Goal: Navigation & Orientation: Find specific page/section

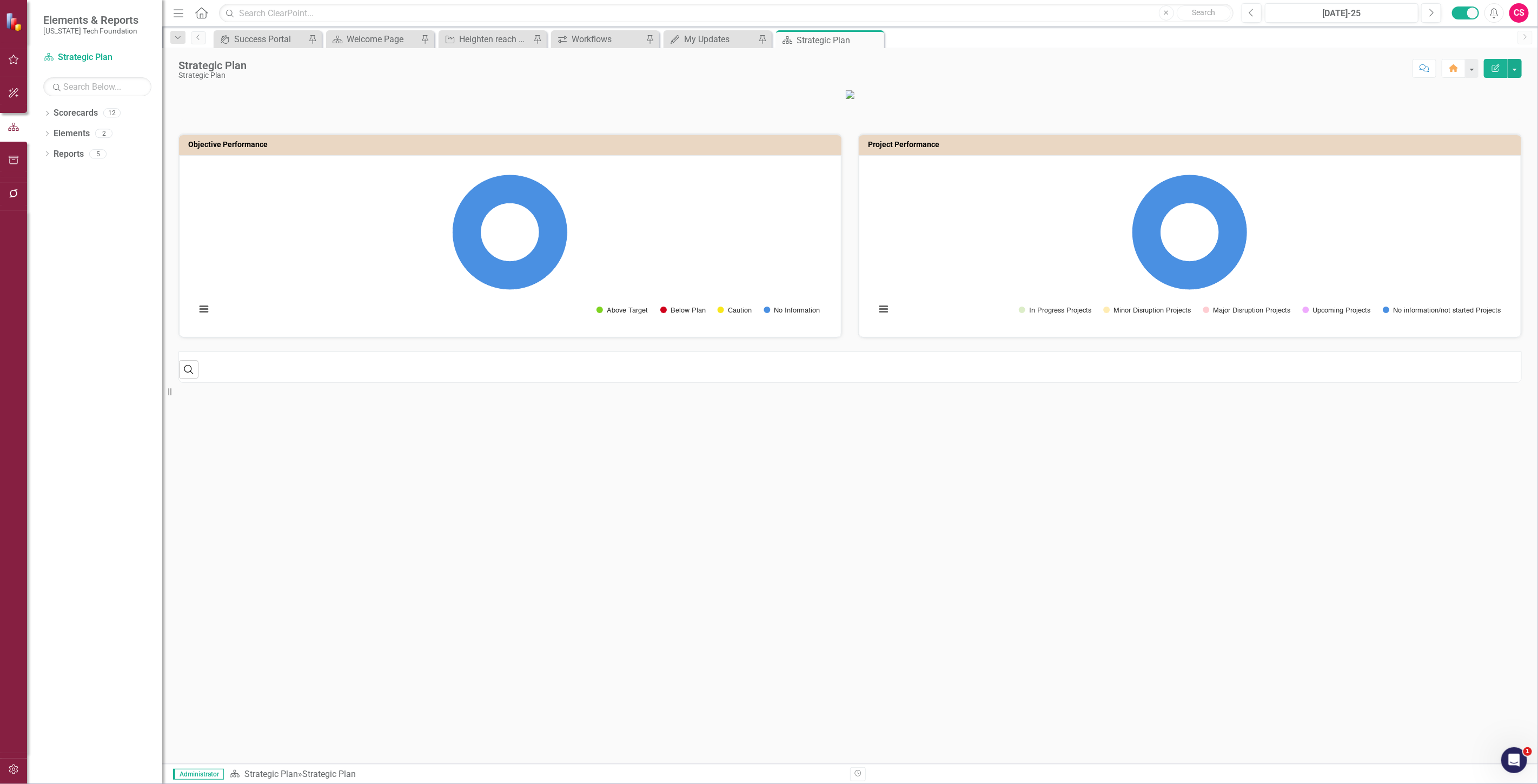
click at [21, 770] on button "button" at bounding box center [14, 769] width 24 height 22
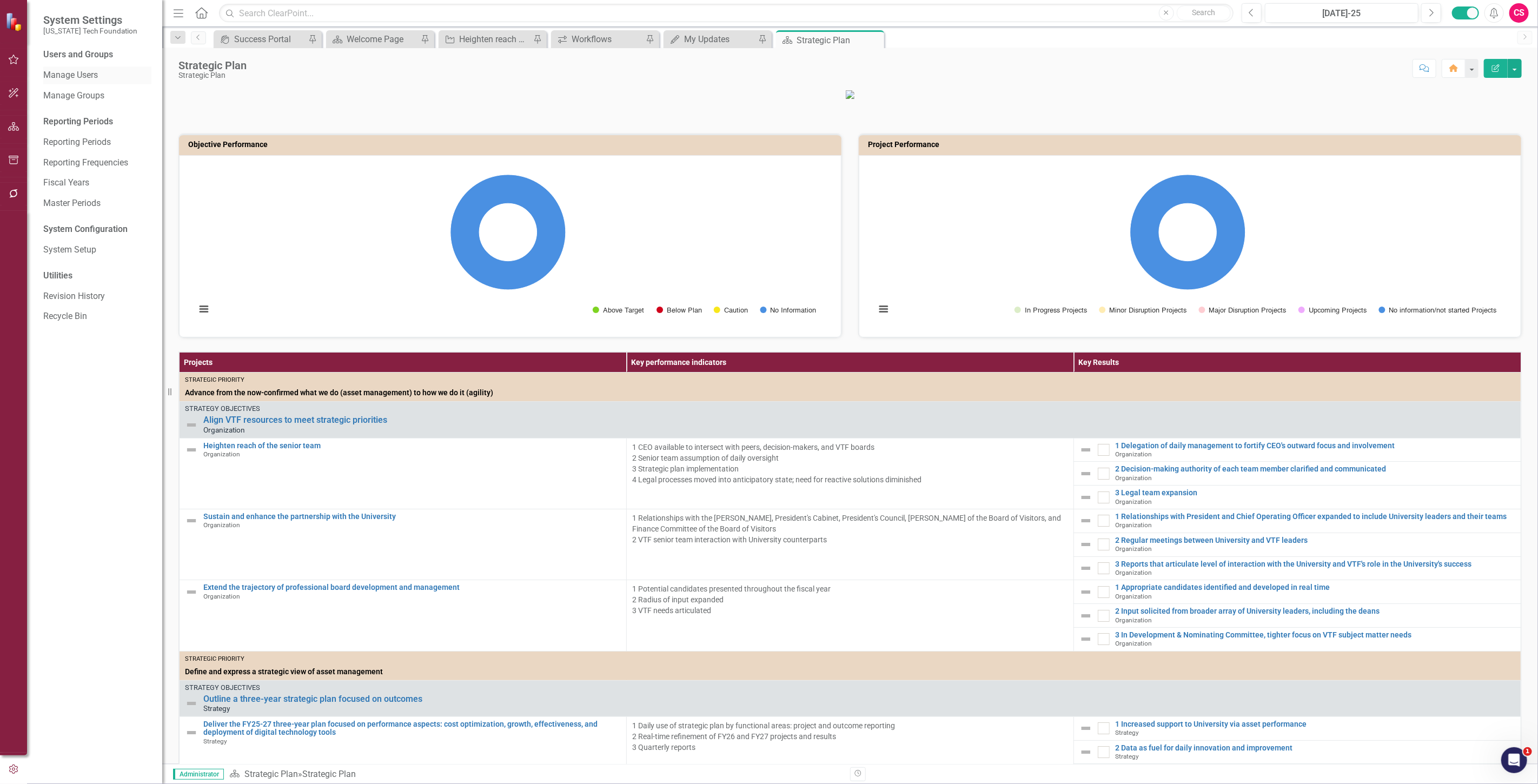
click at [90, 69] on link "Manage Users" at bounding box center [97, 75] width 108 height 12
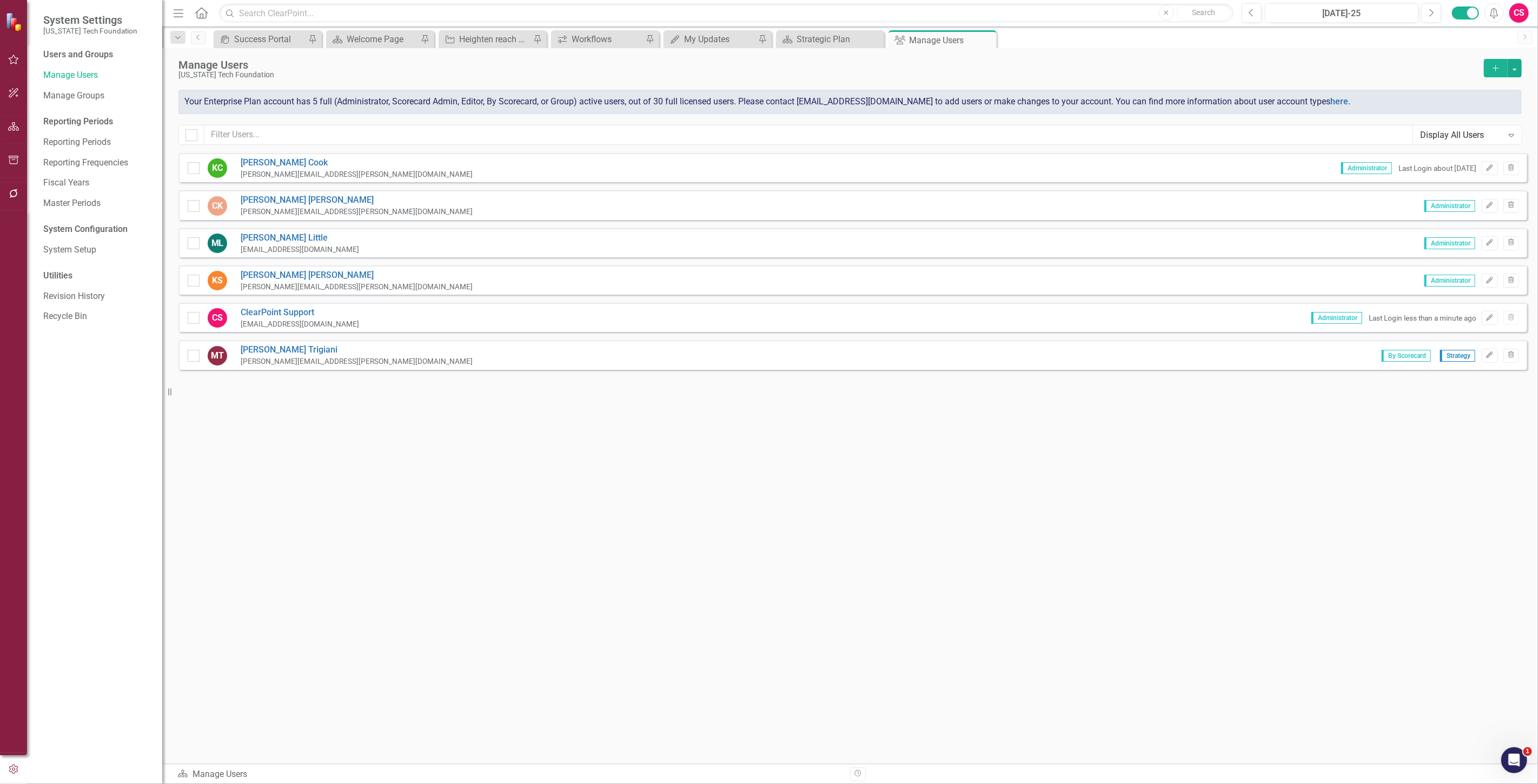
drag, startPoint x: 14, startPoint y: 205, endPoint x: 14, endPoint y: 195, distance: 10.0
click at [14, 204] on div at bounding box center [13, 194] width 27 height 34
click at [14, 192] on icon "button" at bounding box center [14, 193] width 11 height 8
click at [97, 77] on link "Reporting Workflows" at bounding box center [97, 77] width 108 height 12
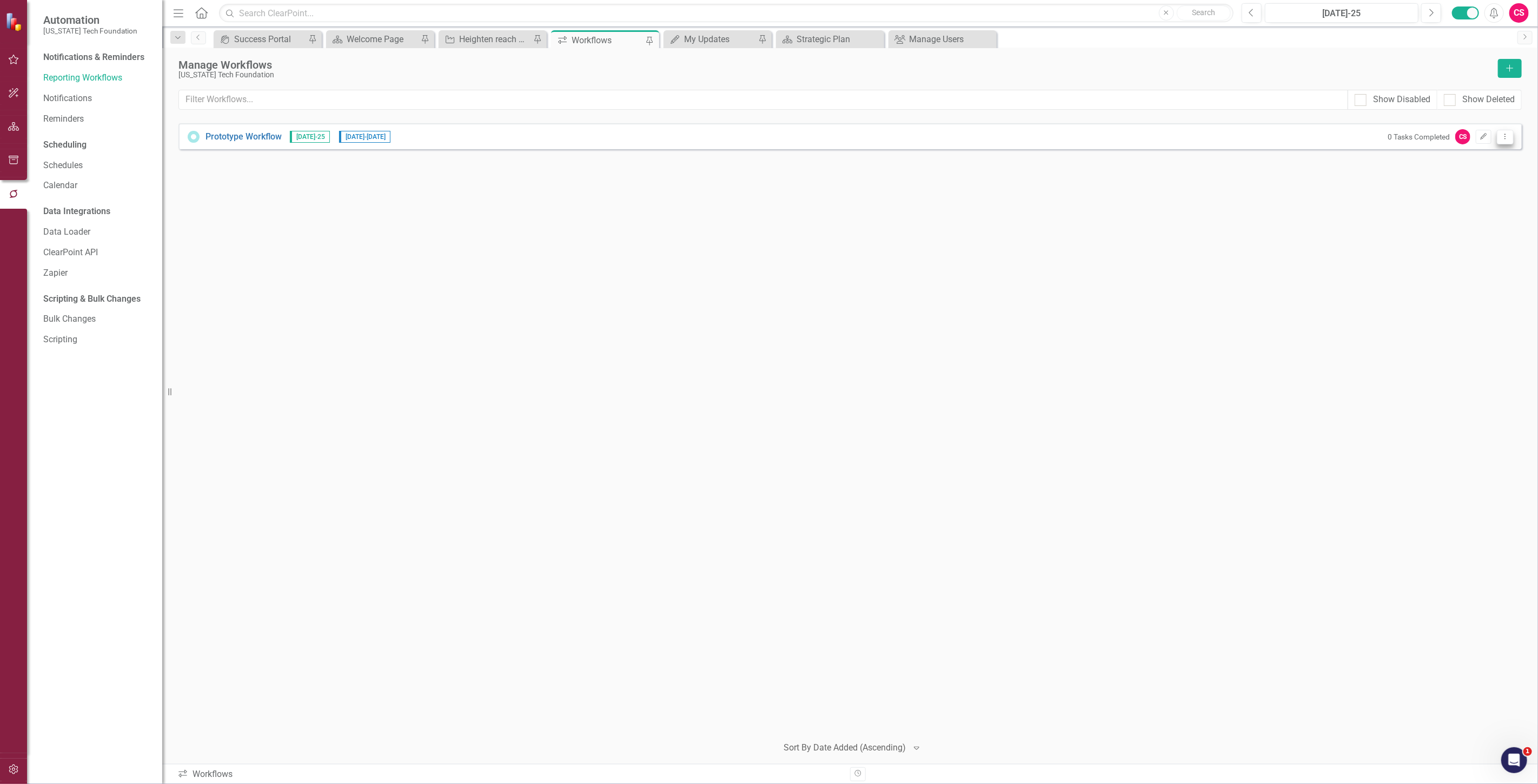
click at [1504, 133] on icon "Dropdown Menu" at bounding box center [1505, 137] width 9 height 7
click at [755, 154] on div "Prototype Workflow Jul-25 7/8/25 - 8/13/25 0 Tasks Completed CS Edit Dropdown M…" at bounding box center [850, 424] width 1343 height 602
